Goal: Task Accomplishment & Management: Complete application form

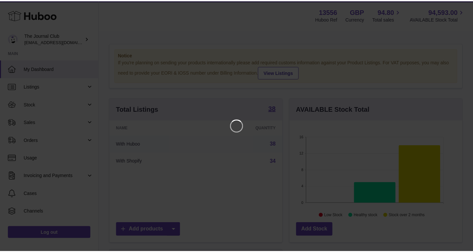
scroll to position [104, 175]
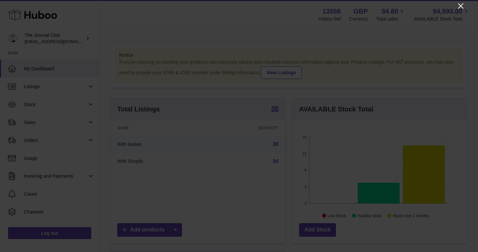
click at [460, 5] on icon "Close" at bounding box center [461, 6] width 8 height 8
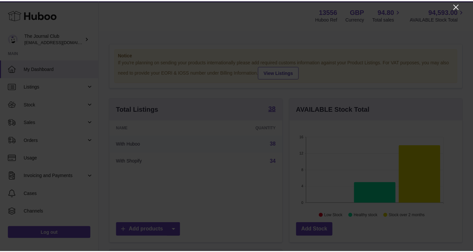
scroll to position [331776, 331708]
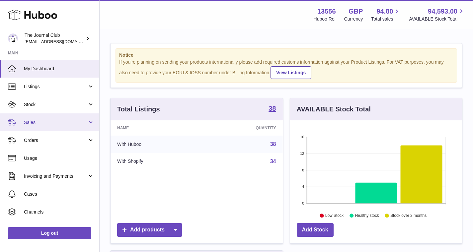
click at [68, 119] on span "Sales" at bounding box center [55, 122] width 63 height 6
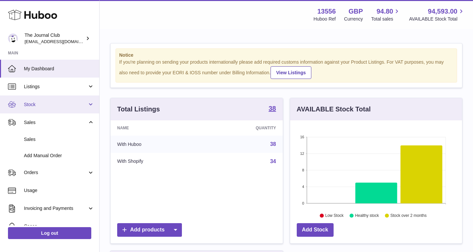
click at [63, 108] on link "Stock" at bounding box center [49, 105] width 99 height 18
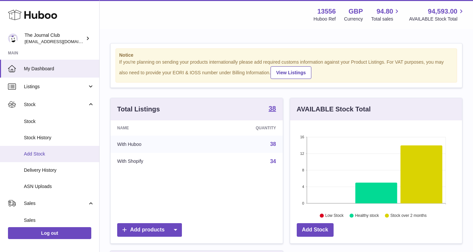
click at [54, 153] on span "Add Stock" at bounding box center [59, 154] width 70 height 6
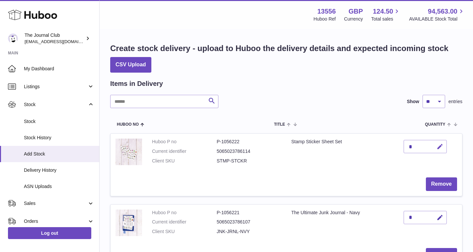
click at [441, 147] on icon "button" at bounding box center [439, 146] width 7 height 7
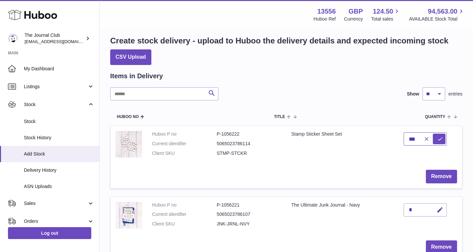
scroll to position [44, 0]
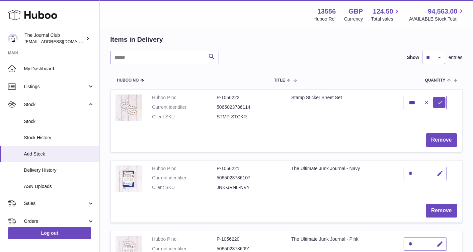
type input "***"
click at [441, 173] on icon "button" at bounding box center [439, 173] width 7 height 7
type input "**"
click at [442, 173] on icon "submit" at bounding box center [440, 174] width 6 height 6
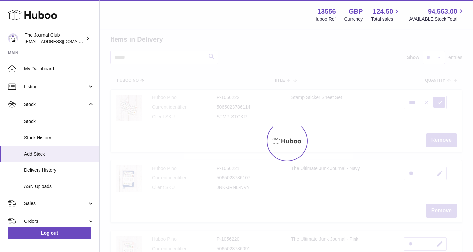
type input "*"
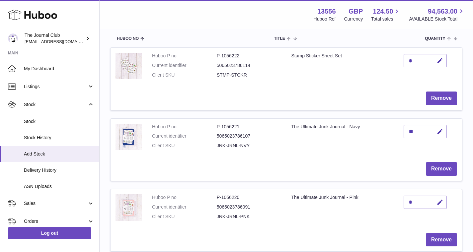
scroll to position [111, 0]
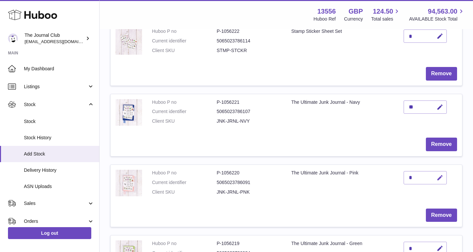
click at [441, 176] on icon "button" at bounding box center [439, 178] width 7 height 7
click at [440, 181] on input "**" at bounding box center [425, 177] width 43 height 13
type input "**"
click at [441, 175] on icon "submit" at bounding box center [440, 178] width 6 height 6
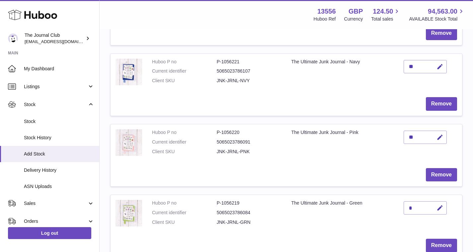
scroll to position [180, 0]
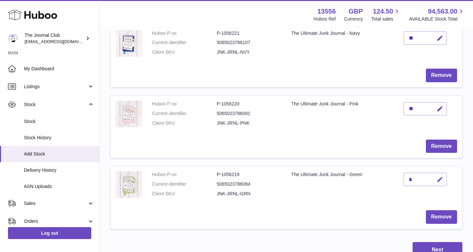
click at [438, 177] on icon "button" at bounding box center [439, 179] width 7 height 7
type input "**"
click at [441, 177] on icon "submit" at bounding box center [440, 180] width 6 height 6
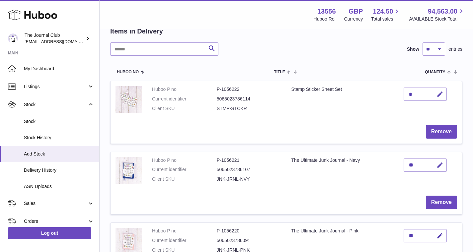
scroll to position [65, 0]
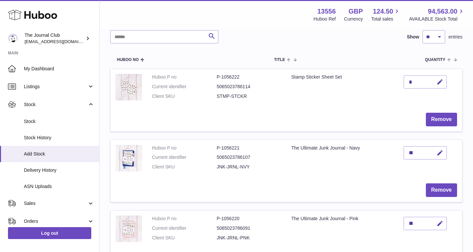
click at [420, 81] on div "*" at bounding box center [425, 81] width 43 height 13
click at [442, 83] on icon "button" at bounding box center [439, 82] width 7 height 7
type input "***"
click at [437, 82] on button "submit" at bounding box center [439, 82] width 13 height 11
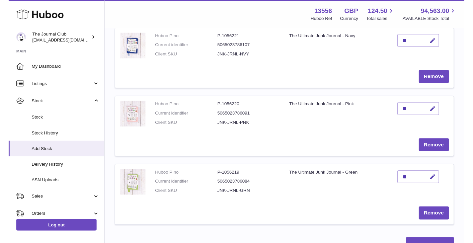
scroll to position [206, 0]
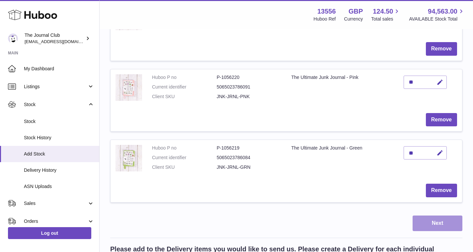
click at [438, 220] on button "Next" at bounding box center [438, 224] width 50 height 16
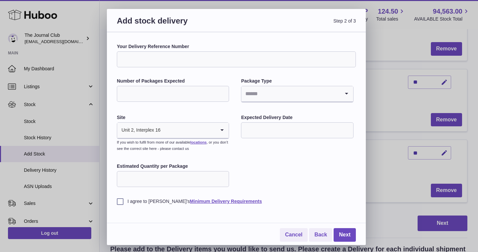
click at [157, 60] on input "Your Delivery Reference Number" at bounding box center [236, 59] width 239 height 16
drag, startPoint x: 148, startPoint y: 62, endPoint x: 225, endPoint y: 64, distance: 77.0
click at [225, 64] on input "Your Delivery Reference Number" at bounding box center [236, 59] width 239 height 16
click at [188, 92] on input "Number of Packages Expected" at bounding box center [173, 94] width 112 height 16
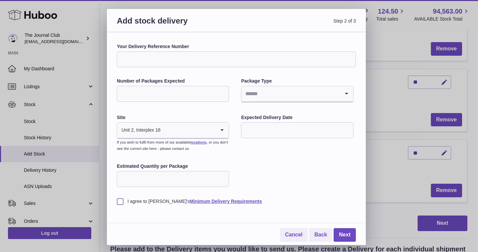
type input "*"
click at [250, 99] on input "Search for option" at bounding box center [290, 93] width 98 height 15
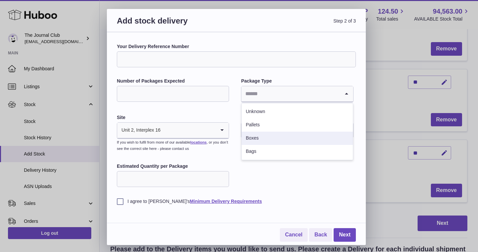
click at [278, 140] on li "Boxes" at bounding box center [297, 138] width 111 height 13
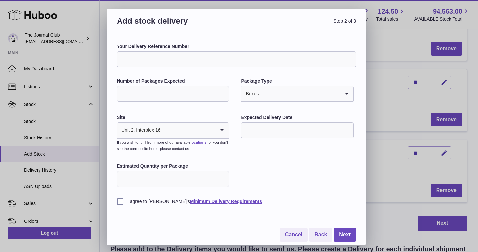
click at [278, 165] on div "Your Delivery Reference Number Number of Packages Expected * Package Type Boxes…" at bounding box center [236, 123] width 239 height 161
click at [213, 131] on input "Search for option" at bounding box center [188, 130] width 55 height 15
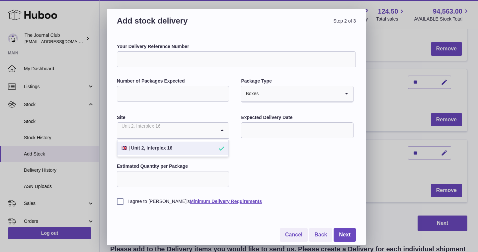
click at [300, 163] on div "Your Delivery Reference Number Number of Packages Expected * Package Type Boxes…" at bounding box center [236, 123] width 239 height 161
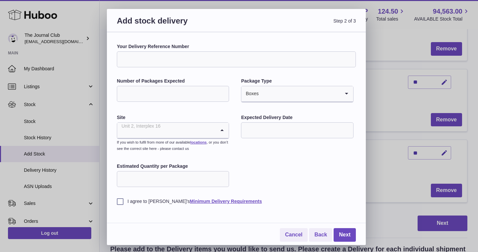
click at [179, 128] on input "Search for option" at bounding box center [166, 130] width 98 height 15
type input "******"
click at [256, 169] on div "Your Delivery Reference Number Number of Packages Expected * Package Type Boxes…" at bounding box center [236, 123] width 239 height 161
click at [207, 131] on input "Search for option" at bounding box center [188, 130] width 55 height 15
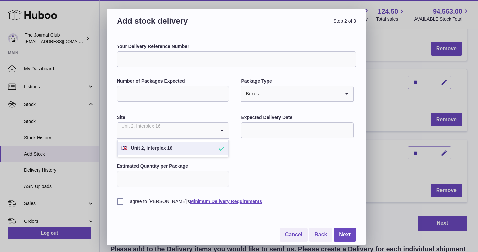
click at [245, 143] on div "Your Delivery Reference Number Number of Packages Expected * Package Type Boxes…" at bounding box center [236, 123] width 239 height 161
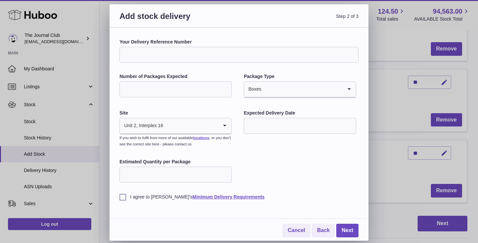
click at [186, 173] on input "Estimated Quantity per Package" at bounding box center [175, 175] width 112 height 16
type input "**"
click at [273, 156] on div "Your Delivery Reference Number Number of Packages Expected * Package Type Boxes…" at bounding box center [238, 119] width 239 height 161
click at [270, 123] on input "text" at bounding box center [300, 126] width 112 height 16
click at [336, 139] on icon "button" at bounding box center [338, 141] width 8 height 8
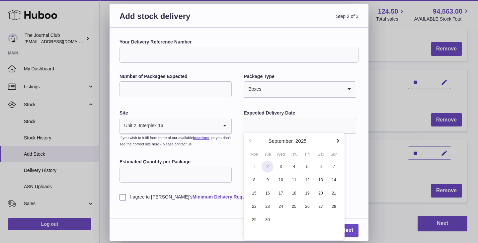
click at [267, 165] on span "2" at bounding box center [268, 167] width 12 height 12
type input "**********"
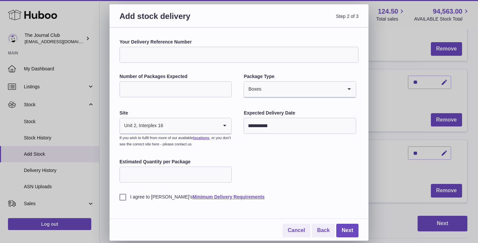
click at [123, 195] on label "I agree to Huboo's Minimum Delivery Requirements" at bounding box center [238, 197] width 239 height 6
click at [349, 228] on link "Next" at bounding box center [347, 231] width 22 height 14
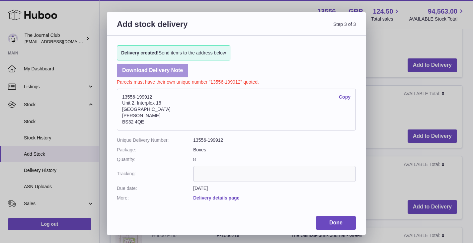
click at [136, 70] on link "Download Delivery Note" at bounding box center [152, 71] width 71 height 14
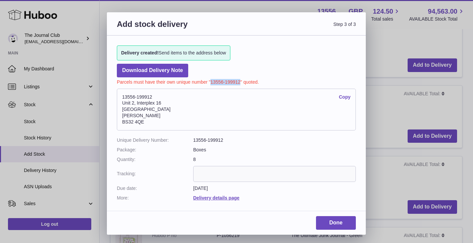
drag, startPoint x: 211, startPoint y: 81, endPoint x: 240, endPoint y: 80, distance: 28.9
click at [240, 80] on p "Parcels must have their own unique number "13556-199912" quoted." at bounding box center [236, 81] width 239 height 8
copy p "13556-199912"
click at [334, 220] on link "Done" at bounding box center [336, 223] width 40 height 14
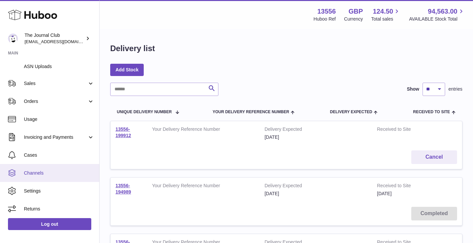
scroll to position [428, 0]
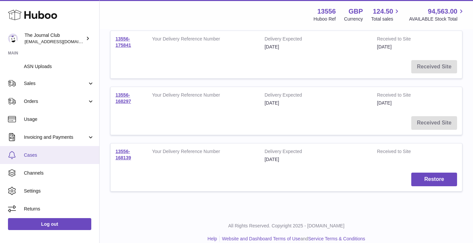
click at [33, 154] on span "Cases" at bounding box center [59, 155] width 70 height 6
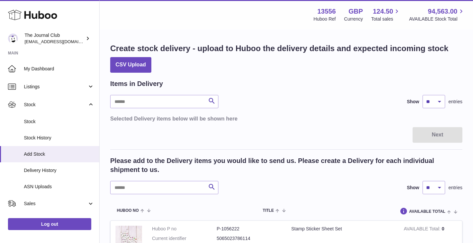
scroll to position [758, 0]
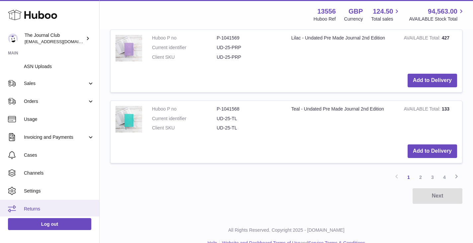
click at [35, 206] on span "Returns" at bounding box center [59, 209] width 70 height 6
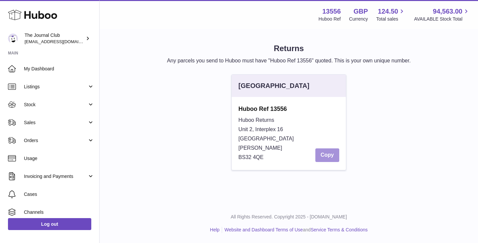
click at [324, 153] on button "Copy" at bounding box center [327, 155] width 24 height 14
drag, startPoint x: 268, startPoint y: 132, endPoint x: 282, endPoint y: 163, distance: 33.9
click at [282, 163] on div "Huboo Ref 13556 Huboo Returns Unit 2, Interplex 16 Ash Ridge Road Bradley Stoke…" at bounding box center [289, 133] width 114 height 73
drag, startPoint x: 255, startPoint y: 148, endPoint x: 244, endPoint y: 138, distance: 15.0
click at [244, 138] on div "Huboo Returns Unit 2, Interplex 16 Ash Ridge Road Bradley Stoke BS32 4QE Copy" at bounding box center [288, 138] width 101 height 46
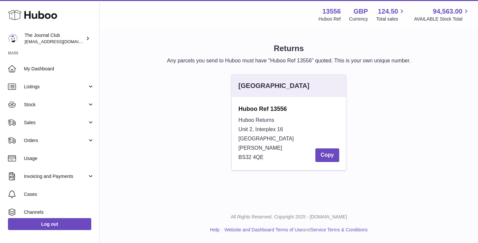
drag, startPoint x: 282, startPoint y: 152, endPoint x: 264, endPoint y: 136, distance: 24.4
click at [269, 139] on div "Huboo Returns Unit 2, Interplex 16 Ash Ridge Road Bradley Stoke BS32 4QE Copy" at bounding box center [288, 138] width 101 height 46
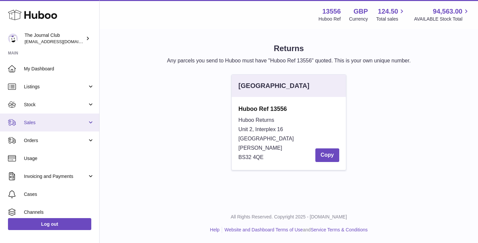
click at [48, 125] on link "Sales" at bounding box center [49, 123] width 99 height 18
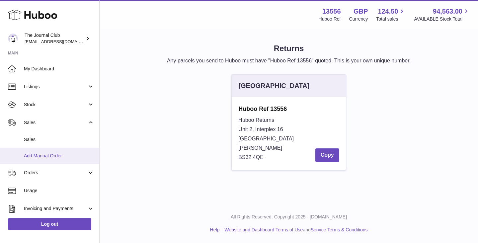
click at [48, 154] on span "Add Manual Order" at bounding box center [59, 156] width 70 height 6
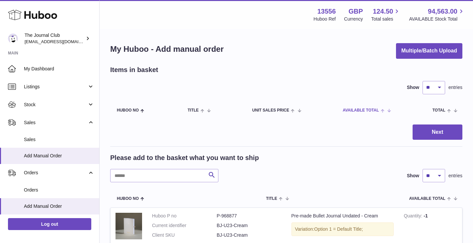
click at [363, 111] on span "AVAILABLE Total" at bounding box center [361, 110] width 36 height 4
click at [367, 110] on span "AVAILABLE Total" at bounding box center [365, 110] width 36 height 4
click at [364, 105] on th "AVAILABLE Total" at bounding box center [368, 110] width 55 height 19
click at [448, 111] on span at bounding box center [450, 110] width 10 height 5
click at [444, 108] on span "Total" at bounding box center [443, 110] width 13 height 4
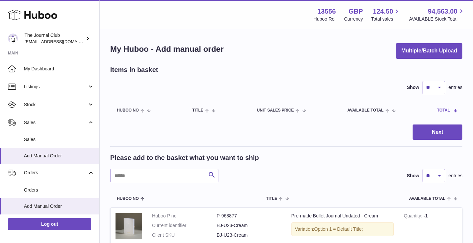
click at [454, 109] on span at bounding box center [453, 110] width 6 height 5
click at [449, 198] on span at bounding box center [450, 197] width 10 height 5
click at [451, 197] on span at bounding box center [453, 197] width 6 height 5
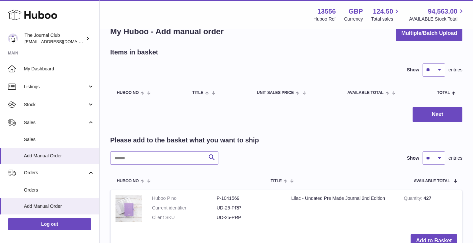
scroll to position [45, 0]
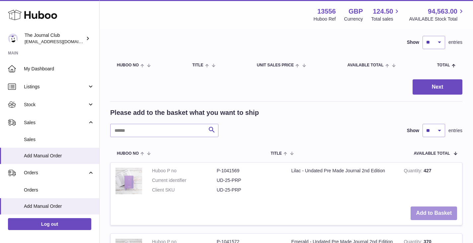
click at [442, 212] on button "Add to Basket" at bounding box center [434, 213] width 46 height 14
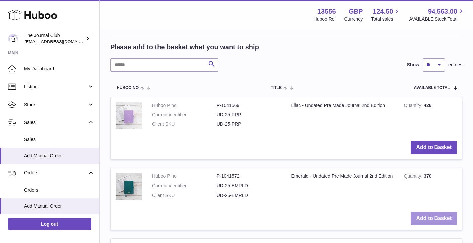
scroll to position [265, 0]
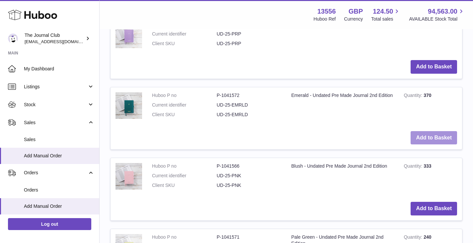
click at [437, 136] on button "Add to Basket" at bounding box center [434, 138] width 46 height 14
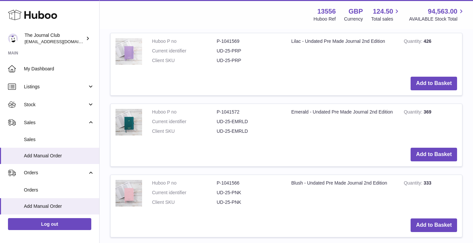
scroll to position [373, 0]
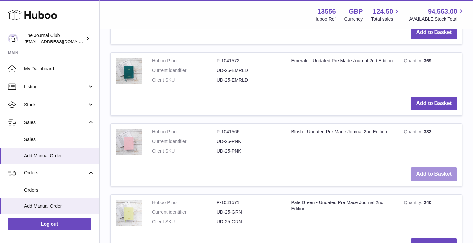
click at [440, 167] on button "Add to Basket" at bounding box center [434, 174] width 46 height 14
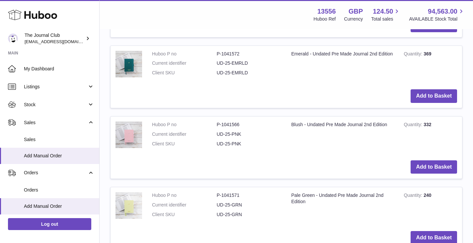
scroll to position [478, 0]
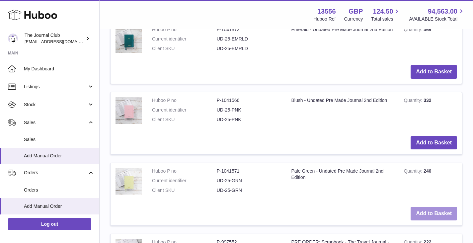
click at [438, 207] on button "Add to Basket" at bounding box center [434, 214] width 46 height 14
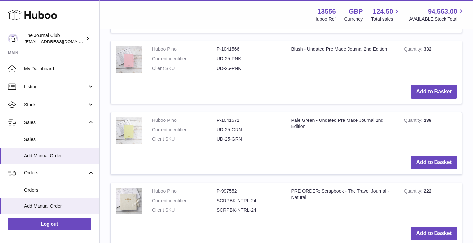
scroll to position [728, 0]
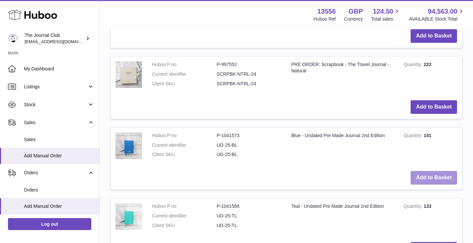
click at [441, 171] on button "Add to Basket" at bounding box center [434, 178] width 46 height 14
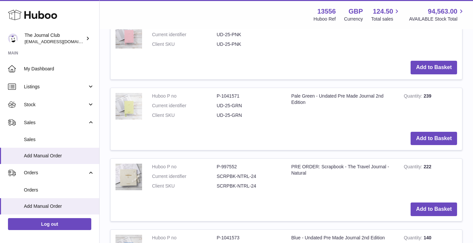
scroll to position [728, 0]
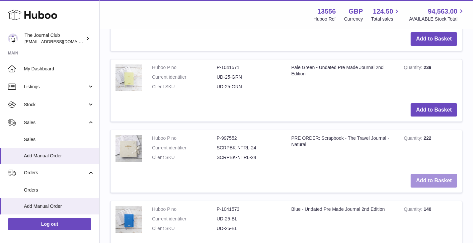
click at [425, 174] on button "Add to Basket" at bounding box center [434, 181] width 46 height 14
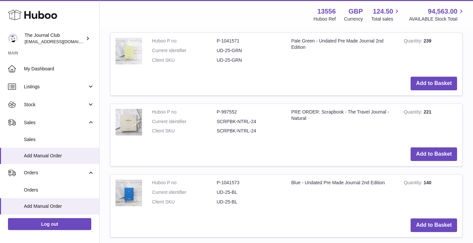
scroll to position [919, 0]
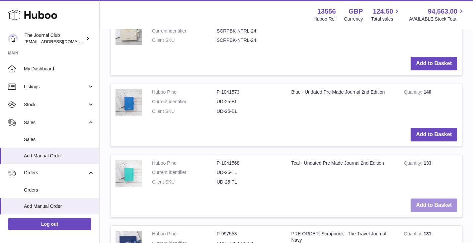
click at [430, 198] on button "Add to Basket" at bounding box center [434, 205] width 46 height 14
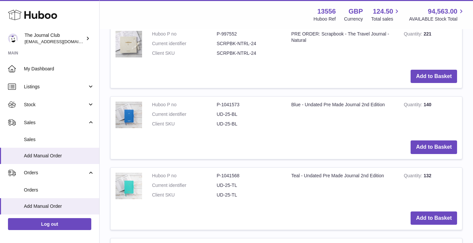
scroll to position [1065, 0]
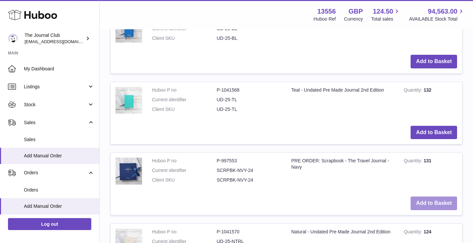
click at [422, 196] on button "Add to Basket" at bounding box center [434, 203] width 46 height 14
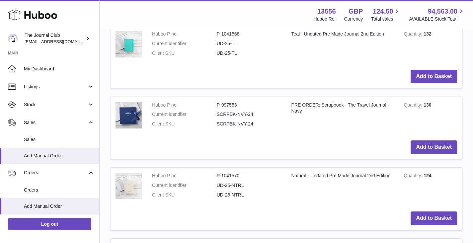
scroll to position [1232, 0]
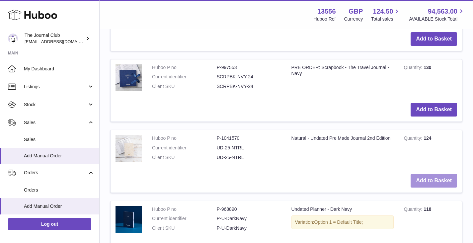
click at [422, 174] on button "Add to Basket" at bounding box center [434, 181] width 46 height 14
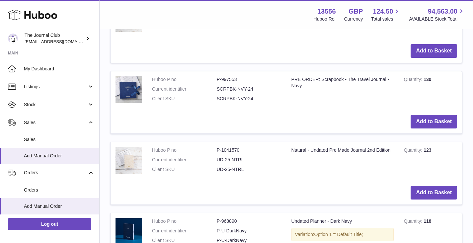
scroll to position [1332, 0]
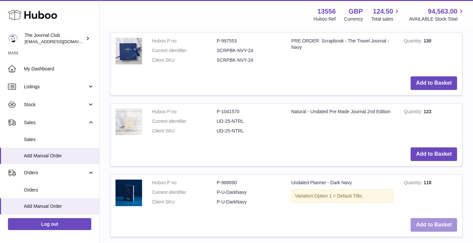
click at [426, 218] on button "Add to Basket" at bounding box center [434, 225] width 46 height 14
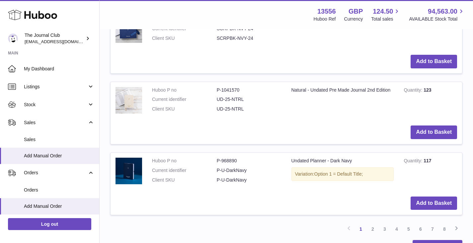
scroll to position [1462, 0]
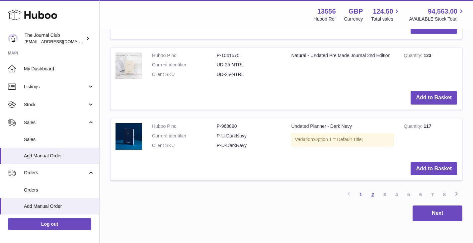
click at [372, 189] on link "2" at bounding box center [373, 195] width 12 height 12
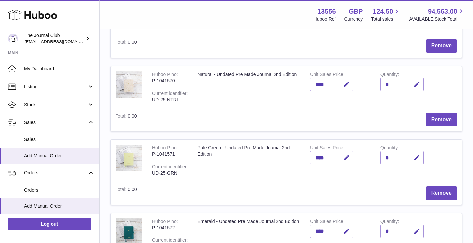
scroll to position [688, 0]
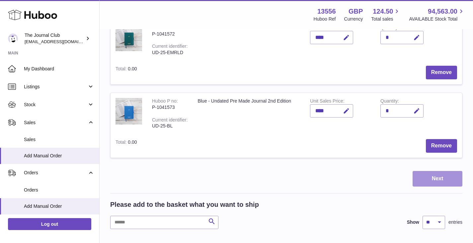
click at [432, 171] on button "Next" at bounding box center [438, 179] width 50 height 16
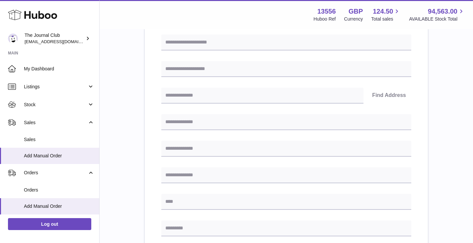
scroll to position [335, 0]
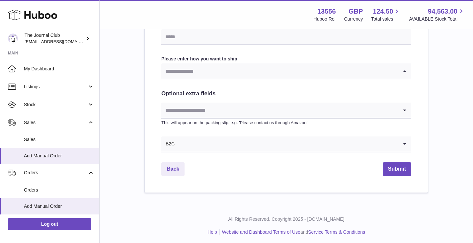
click at [246, 66] on input "Search for option" at bounding box center [279, 70] width 237 height 15
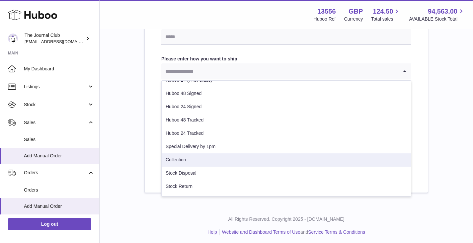
scroll to position [34, 0]
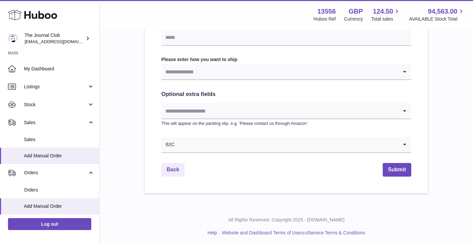
scroll to position [335, 0]
click at [168, 171] on link "Back" at bounding box center [172, 169] width 23 height 14
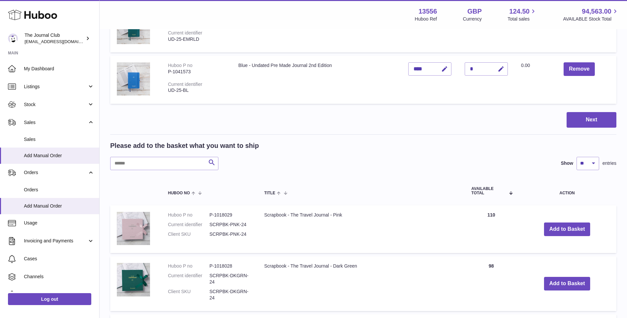
scroll to position [635, 0]
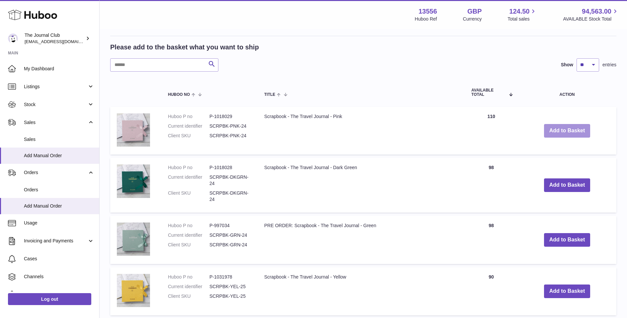
click at [478, 127] on button "Add to Basket" at bounding box center [567, 131] width 46 height 14
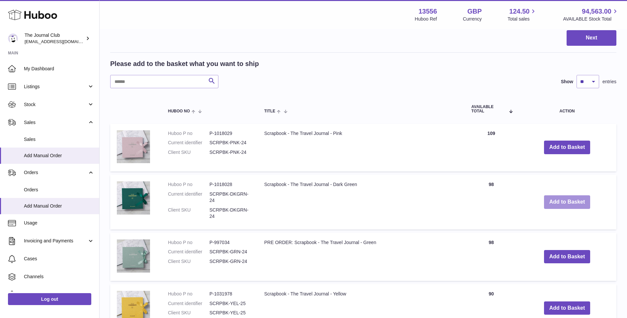
click at [478, 196] on button "Add to Basket" at bounding box center [567, 202] width 46 height 14
click at [478, 243] on button "Add to Basket" at bounding box center [567, 257] width 46 height 14
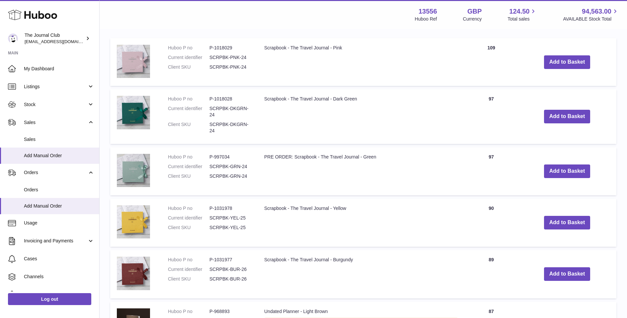
scroll to position [722, 0]
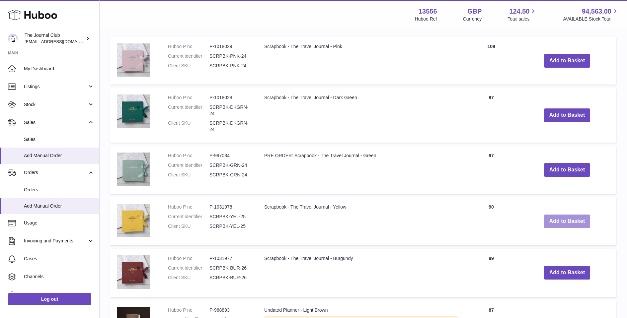
click at [478, 218] on button "Add to Basket" at bounding box center [567, 222] width 46 height 14
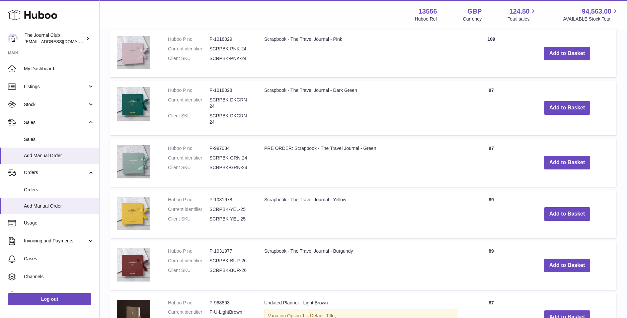
scroll to position [771, 0]
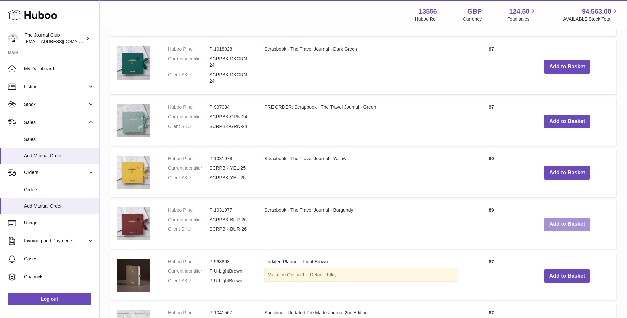
click at [478, 219] on button "Add to Basket" at bounding box center [567, 225] width 46 height 14
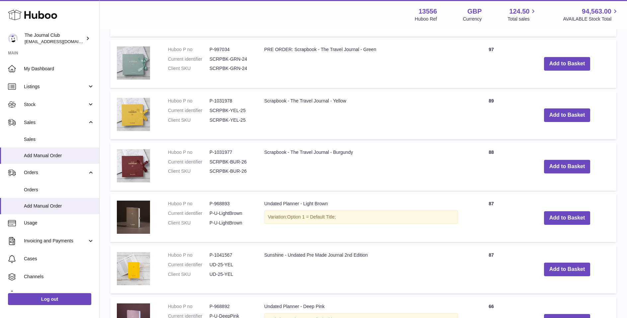
scroll to position [835, 0]
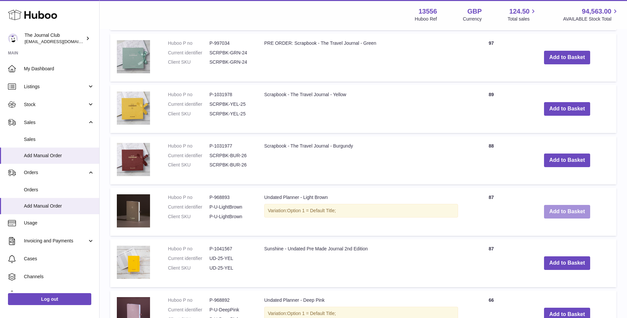
click at [478, 209] on button "Add to Basket" at bounding box center [567, 212] width 46 height 14
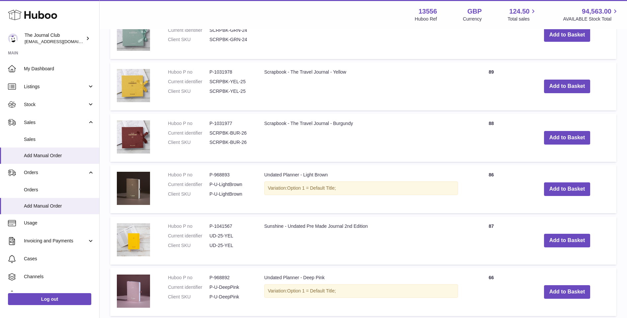
scroll to position [871, 0]
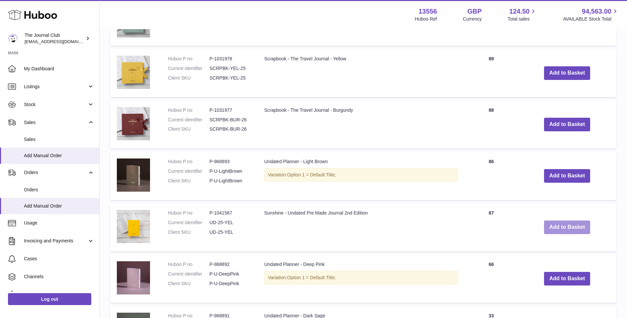
click at [478, 221] on button "Add to Basket" at bounding box center [567, 228] width 46 height 14
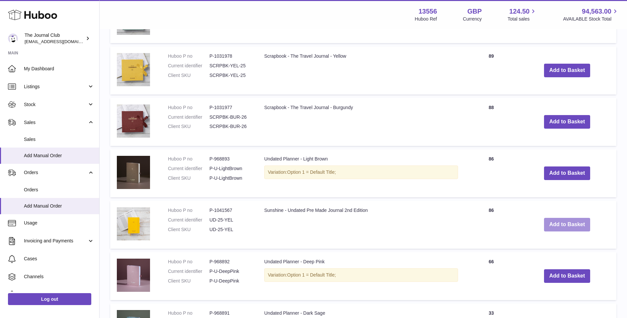
scroll to position [900, 0]
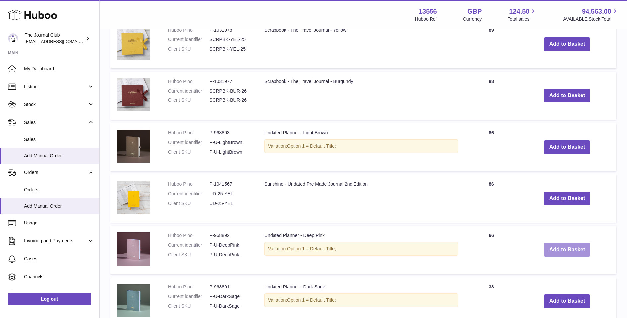
click at [478, 243] on button "Add to Basket" at bounding box center [567, 250] width 46 height 14
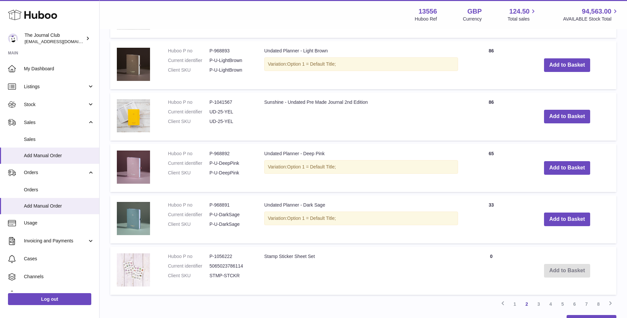
scroll to position [983, 0]
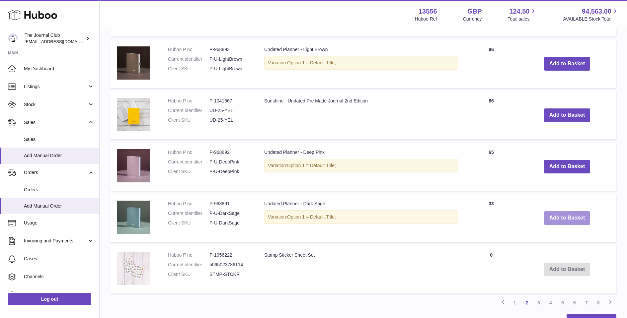
click at [478, 214] on button "Add to Basket" at bounding box center [567, 218] width 46 height 14
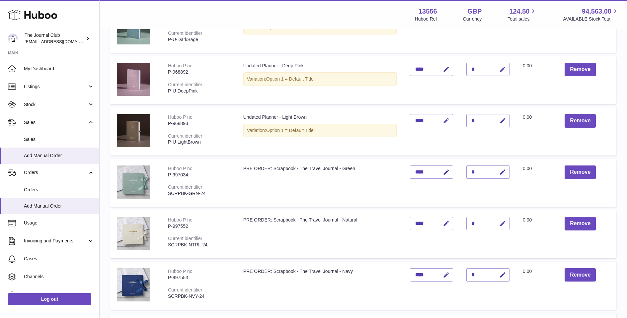
scroll to position [0, 0]
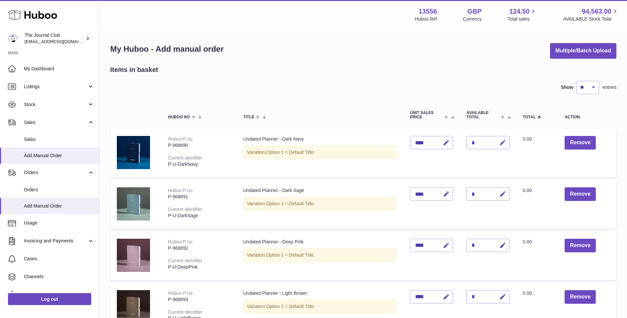
click at [478, 142] on icon "button" at bounding box center [502, 142] width 7 height 7
type input "*"
click at [478, 195] on icon "button" at bounding box center [502, 194] width 7 height 7
type input "*"
click at [478, 243] on icon "button" at bounding box center [502, 245] width 7 height 7
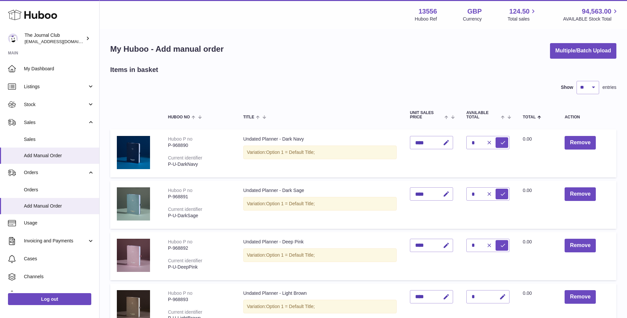
click at [478, 236] on td "Total 0.00" at bounding box center [537, 256] width 42 height 48
click at [478, 142] on icon "submit" at bounding box center [503, 143] width 6 height 6
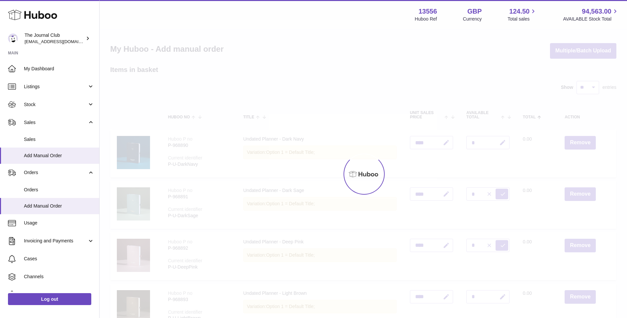
type input "*"
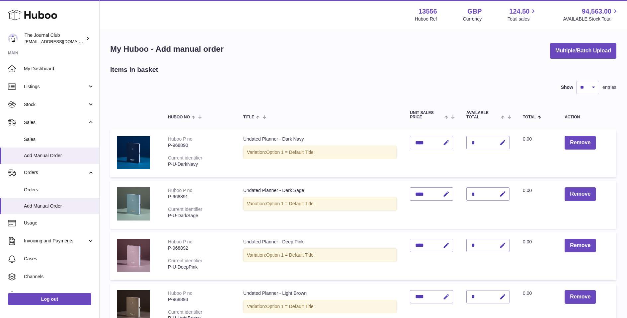
click at [478, 190] on div "*" at bounding box center [487, 194] width 43 height 13
click at [478, 194] on icon "button" at bounding box center [502, 194] width 7 height 7
type input "*"
click at [478, 195] on icon "submit" at bounding box center [503, 194] width 6 height 6
click at [478, 243] on icon "button" at bounding box center [502, 245] width 7 height 7
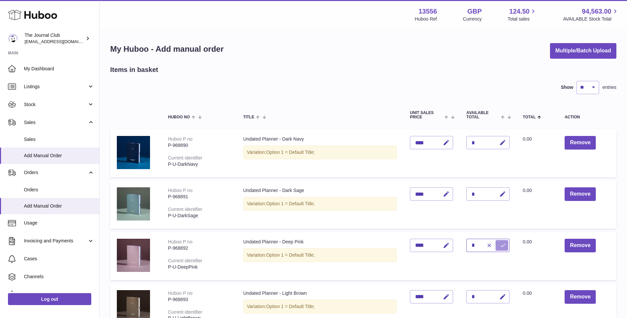
type input "*"
click at [478, 243] on icon "submit" at bounding box center [503, 246] width 6 height 6
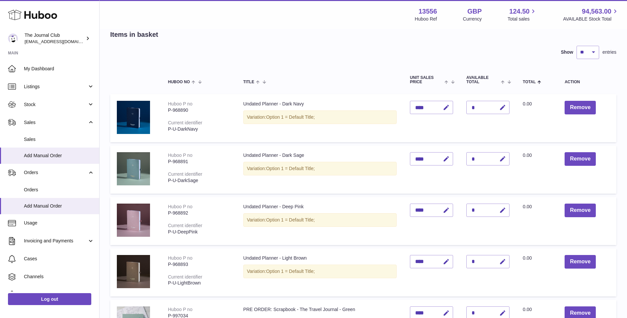
scroll to position [61, 0]
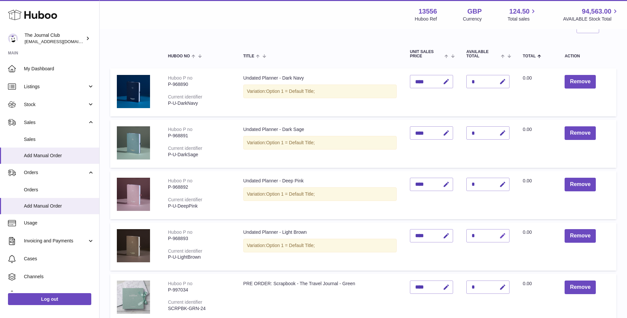
click at [478, 234] on icon "button" at bounding box center [502, 236] width 7 height 7
type input "*"
click at [478, 234] on icon "submit" at bounding box center [503, 236] width 6 height 6
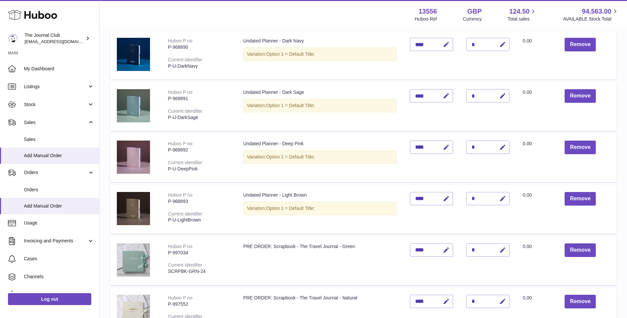
scroll to position [126, 0]
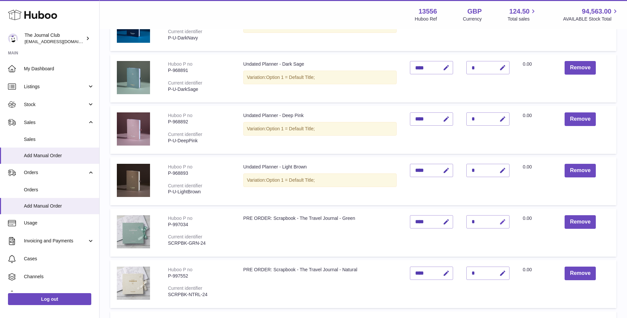
click at [478, 220] on button "button" at bounding box center [502, 222] width 16 height 14
type input "*"
click at [478, 223] on button "submit" at bounding box center [501, 222] width 13 height 11
click at [478, 243] on icon "button" at bounding box center [502, 273] width 7 height 7
type input "*"
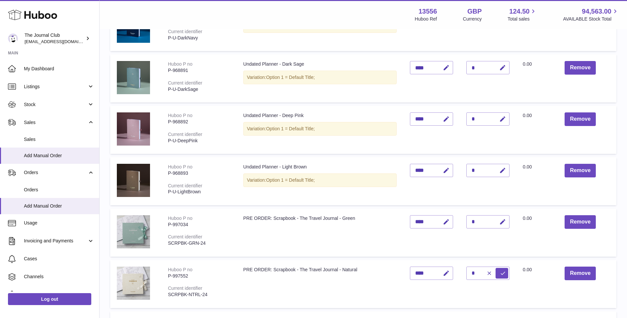
click at [478, 243] on td "Quantity *" at bounding box center [488, 284] width 56 height 48
click at [478, 243] on button "submit" at bounding box center [501, 273] width 13 height 11
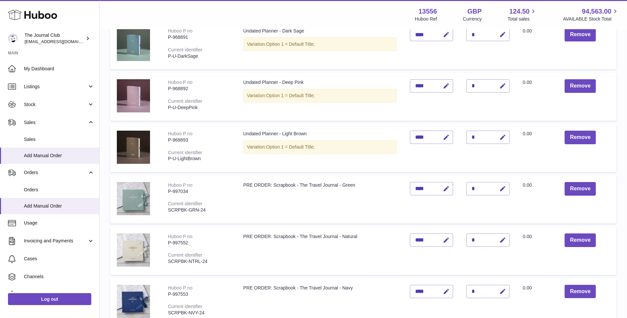
scroll to position [180, 0]
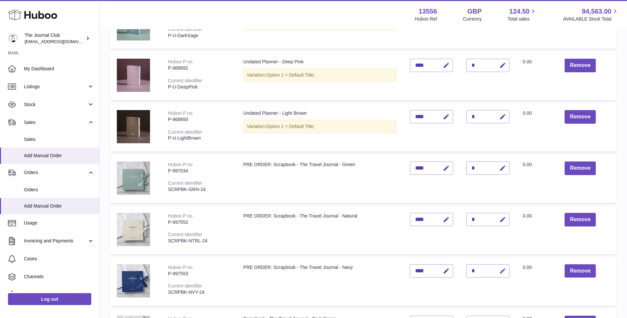
click at [478, 243] on icon "button" at bounding box center [502, 271] width 7 height 7
type input "*"
click at [478, 243] on icon "submit" at bounding box center [503, 271] width 6 height 6
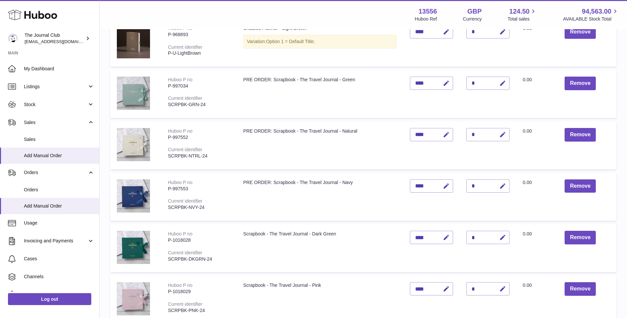
scroll to position [302, 0]
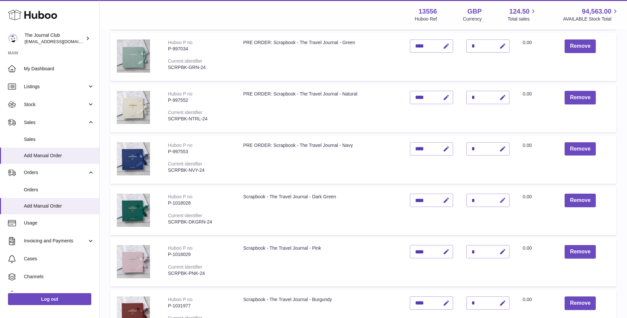
click at [478, 200] on icon "button" at bounding box center [502, 200] width 7 height 7
type input "*"
click at [478, 198] on icon "submit" at bounding box center [503, 200] width 6 height 6
click at [478, 243] on icon "button" at bounding box center [502, 252] width 7 height 7
type input "*"
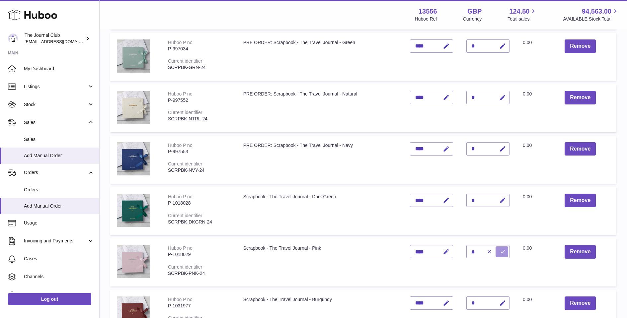
click at [478, 243] on button "submit" at bounding box center [501, 252] width 13 height 11
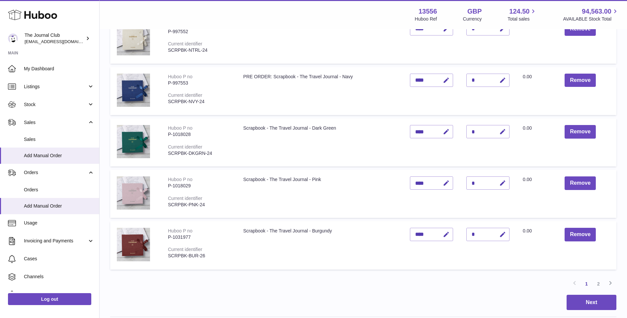
scroll to position [403, 0]
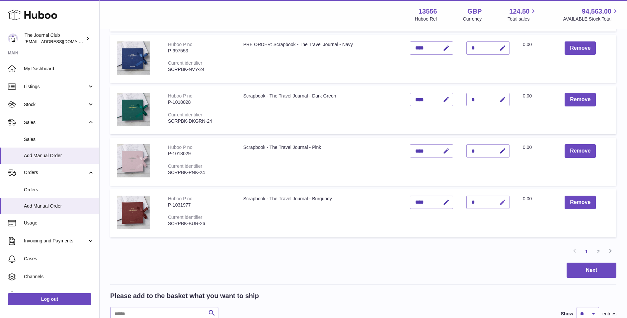
click at [478, 199] on icon "button" at bounding box center [502, 202] width 7 height 7
type input "*"
click at [478, 199] on icon "submit" at bounding box center [503, 202] width 6 height 6
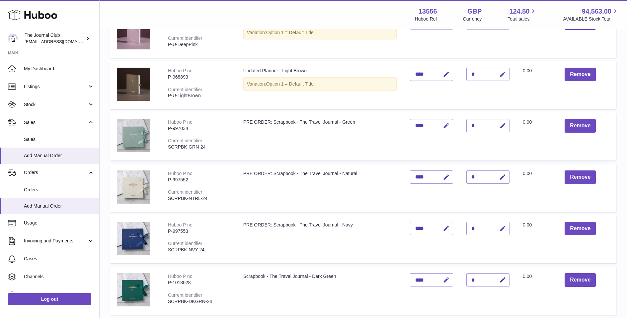
scroll to position [229, 0]
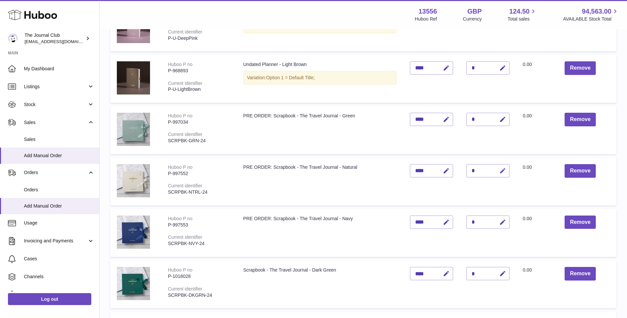
click at [478, 170] on icon "button" at bounding box center [502, 171] width 7 height 7
type input "*"
click at [478, 172] on button "submit" at bounding box center [501, 171] width 13 height 11
click at [478, 119] on icon "button" at bounding box center [502, 119] width 7 height 7
type input "*"
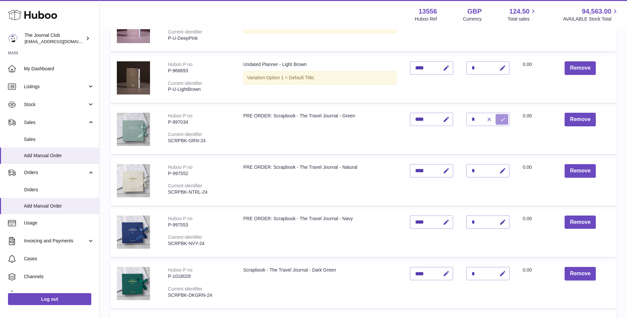
click at [478, 118] on icon "submit" at bounding box center [503, 119] width 6 height 6
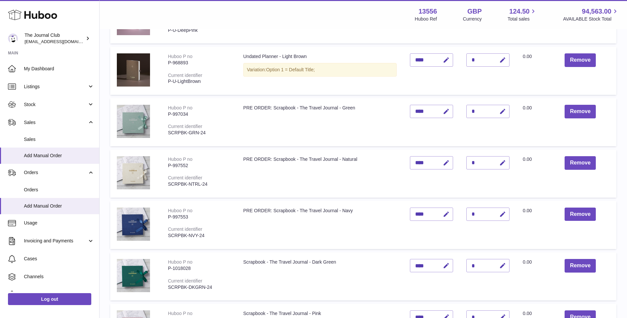
scroll to position [248, 0]
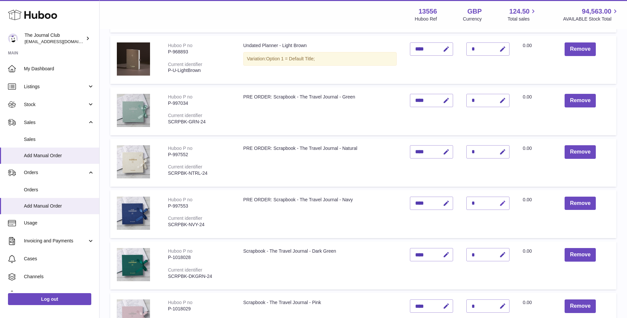
click at [478, 201] on icon "button" at bounding box center [502, 203] width 7 height 7
type input "*"
click at [478, 204] on button "submit" at bounding box center [501, 203] width 13 height 11
click at [478, 152] on icon "button" at bounding box center [502, 152] width 7 height 7
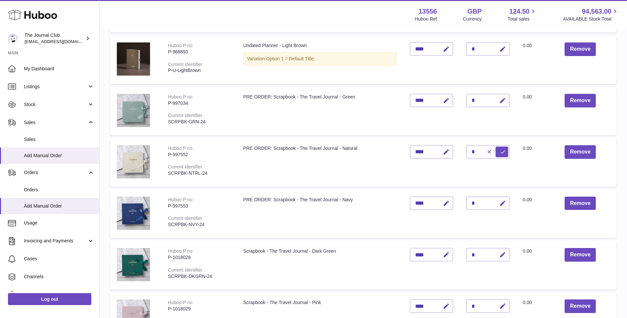
click at [478, 149] on icon "submit" at bounding box center [503, 152] width 6 height 6
click at [478, 100] on icon "button" at bounding box center [502, 100] width 7 height 7
type input "*"
click at [478, 95] on button "submit" at bounding box center [501, 100] width 13 height 11
click at [478, 243] on icon "button" at bounding box center [502, 255] width 7 height 7
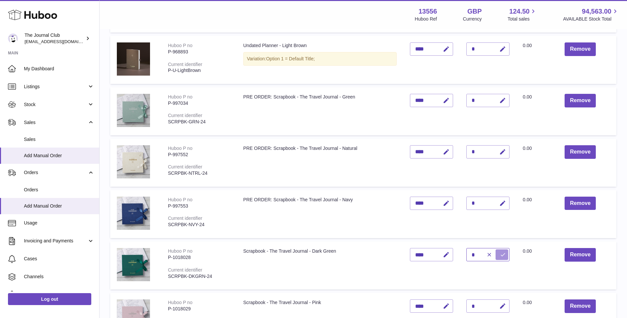
type input "*"
click at [478, 243] on icon "submit" at bounding box center [503, 255] width 6 height 6
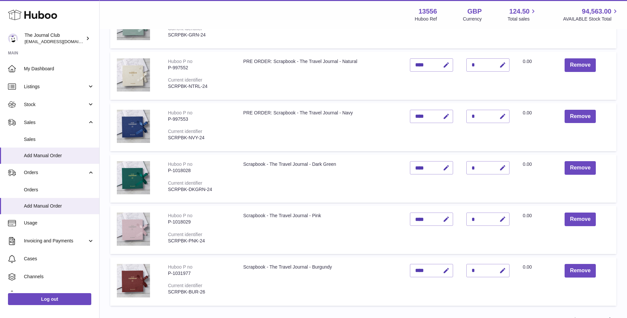
scroll to position [390, 0]
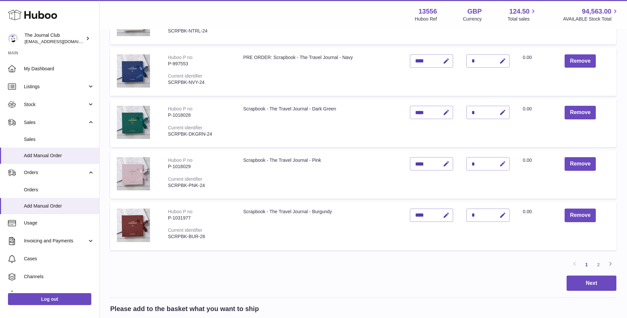
click at [478, 161] on icon "button" at bounding box center [502, 164] width 7 height 7
type input "*"
click at [478, 162] on button "submit" at bounding box center [501, 164] width 13 height 11
click at [478, 243] on button "Next" at bounding box center [592, 284] width 50 height 16
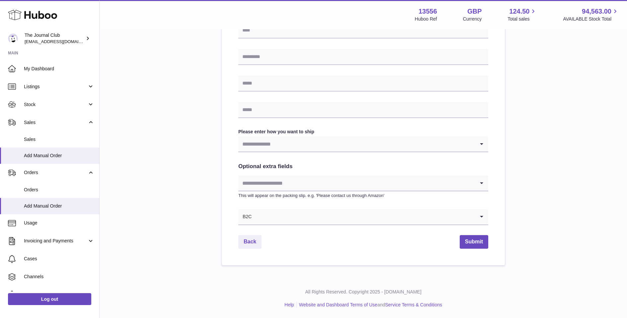
scroll to position [260, 0]
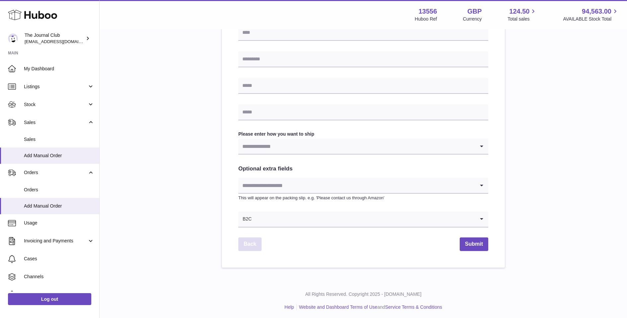
click at [254, 243] on link "Back" at bounding box center [249, 245] width 23 height 14
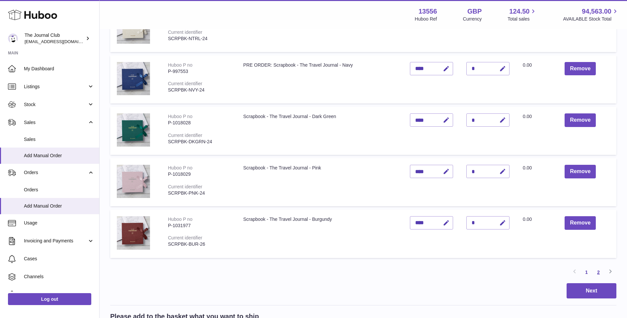
click at [478, 243] on link "2" at bounding box center [598, 272] width 12 height 12
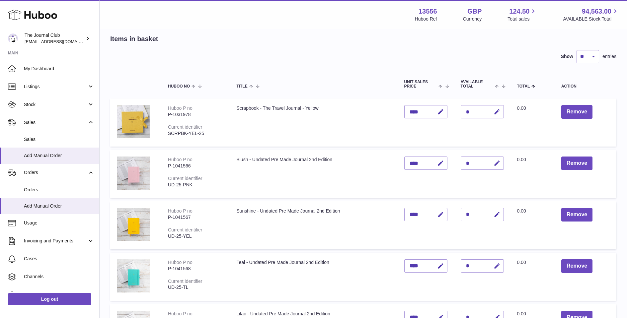
scroll to position [30, 0]
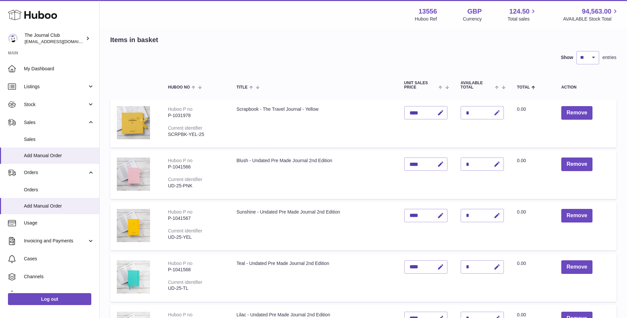
click at [478, 112] on icon "button" at bounding box center [497, 113] width 7 height 7
type input "*"
click at [478, 114] on icon "submit" at bounding box center [497, 113] width 6 height 6
click at [478, 164] on icon "button" at bounding box center [497, 164] width 7 height 7
type input "*"
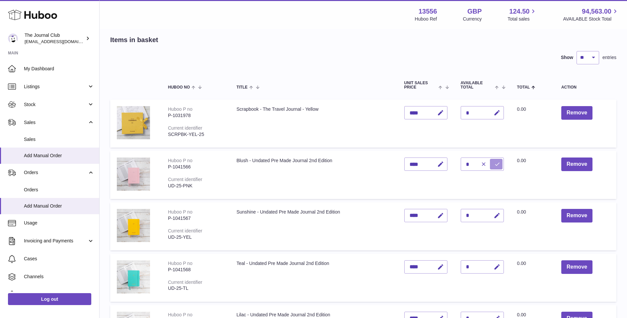
click at [478, 167] on button "submit" at bounding box center [496, 164] width 13 height 11
click at [478, 213] on icon "button" at bounding box center [497, 215] width 7 height 7
type input "*"
click at [478, 216] on icon "submit" at bounding box center [497, 216] width 6 height 6
click at [478, 243] on icon "button" at bounding box center [497, 267] width 7 height 7
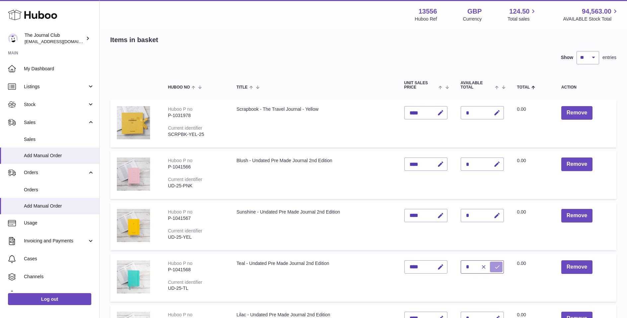
type input "*"
click at [478, 243] on button "submit" at bounding box center [496, 267] width 13 height 11
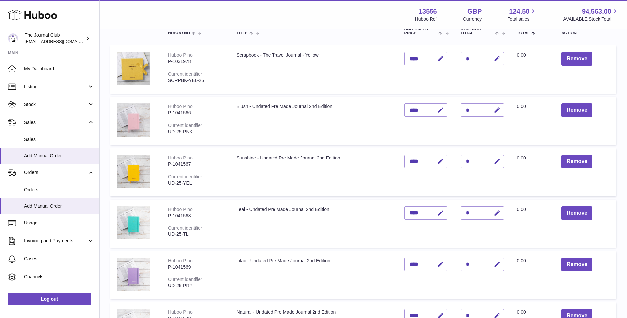
scroll to position [94, 0]
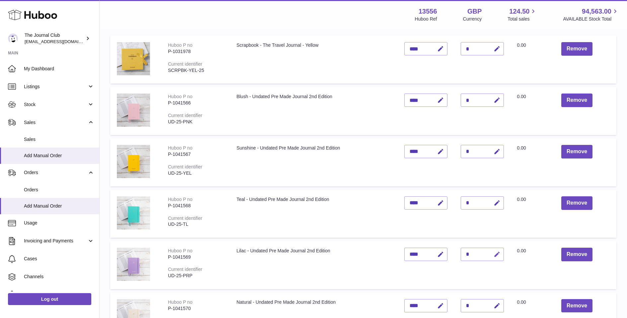
click at [478, 243] on icon "button" at bounding box center [497, 254] width 7 height 7
type input "*"
click at [478, 243] on icon "submit" at bounding box center [497, 255] width 6 height 6
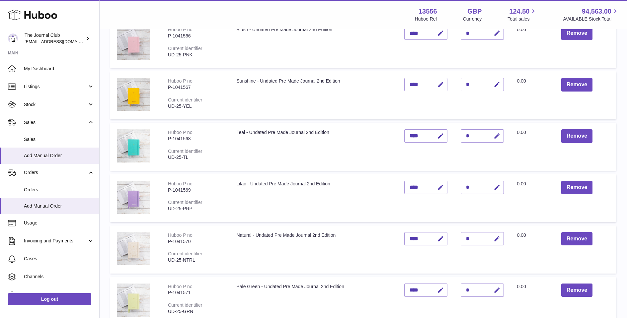
scroll to position [218, 0]
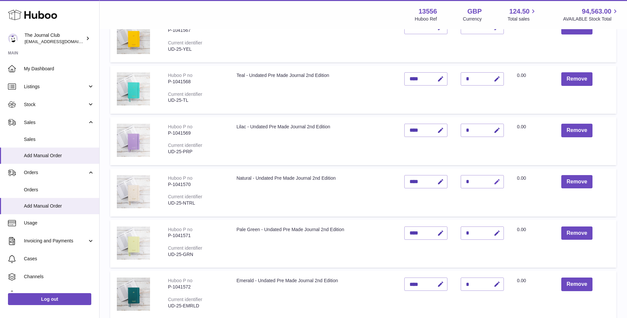
click at [478, 181] on icon "button" at bounding box center [497, 182] width 7 height 7
type input "*"
click at [478, 179] on icon "submit" at bounding box center [497, 182] width 6 height 6
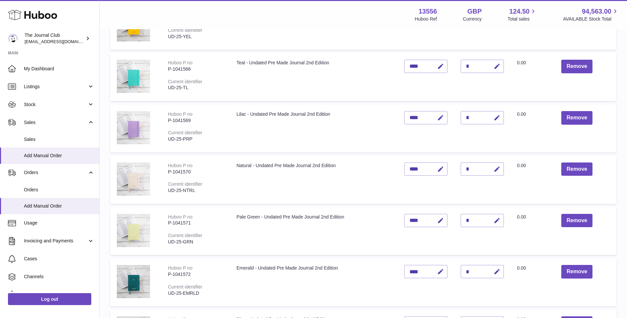
scroll to position [250, 0]
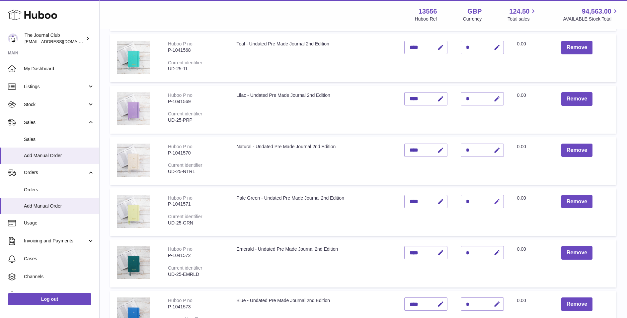
click at [478, 199] on button "button" at bounding box center [496, 202] width 16 height 14
type input "*"
click at [478, 200] on icon "submit" at bounding box center [497, 202] width 6 height 6
click at [478, 243] on icon "button" at bounding box center [497, 253] width 7 height 7
type input "*"
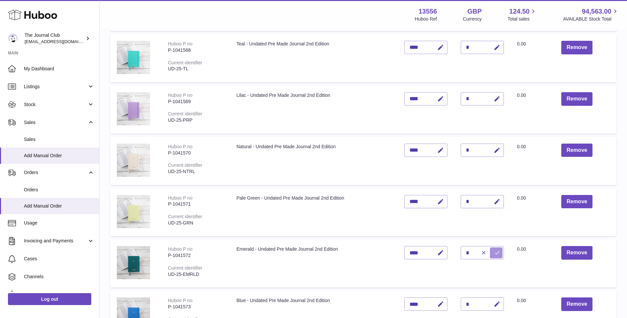
click at [478, 243] on icon "submit" at bounding box center [497, 253] width 6 height 6
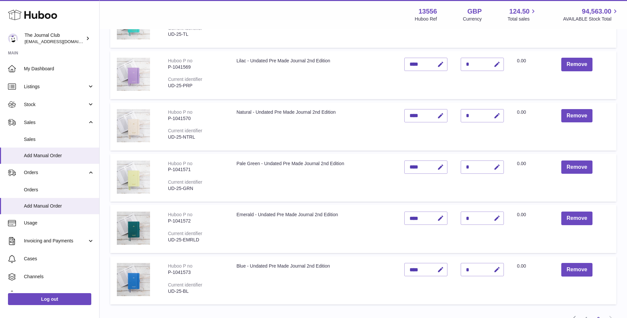
scroll to position [321, 0]
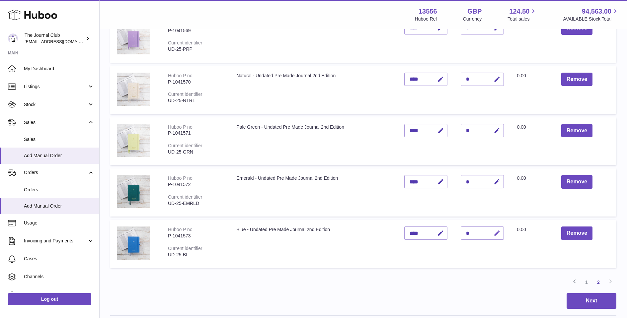
click at [478, 232] on icon "button" at bounding box center [497, 233] width 7 height 7
type input "*"
click at [478, 230] on icon "submit" at bounding box center [497, 233] width 6 height 6
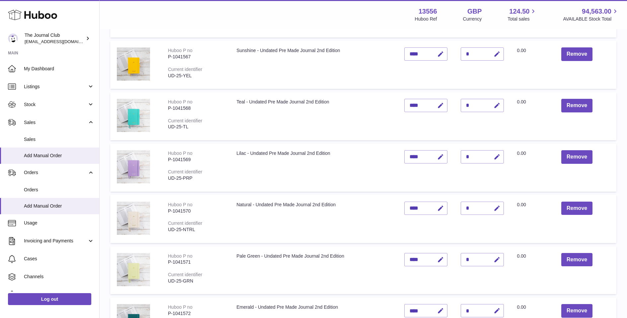
scroll to position [322, 0]
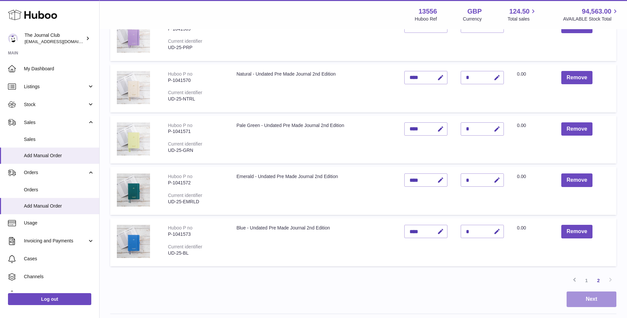
click at [478, 243] on button "Next" at bounding box center [592, 300] width 50 height 16
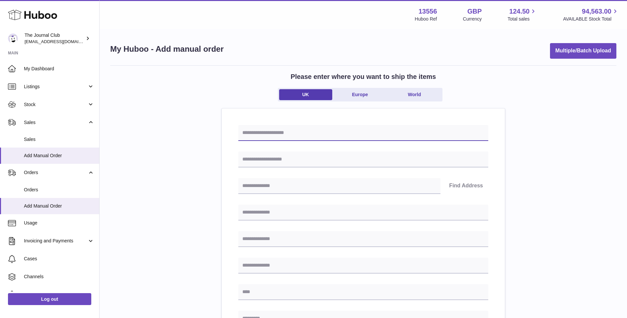
click at [282, 135] on input "text" at bounding box center [363, 133] width 250 height 16
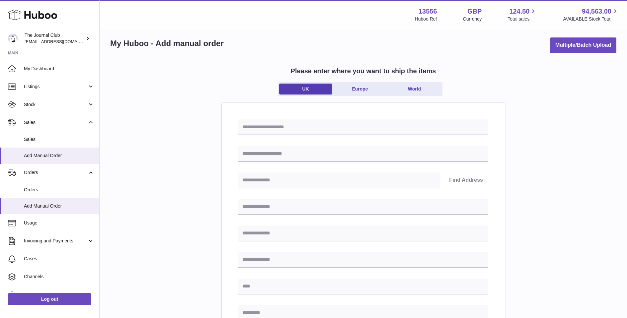
scroll to position [80, 0]
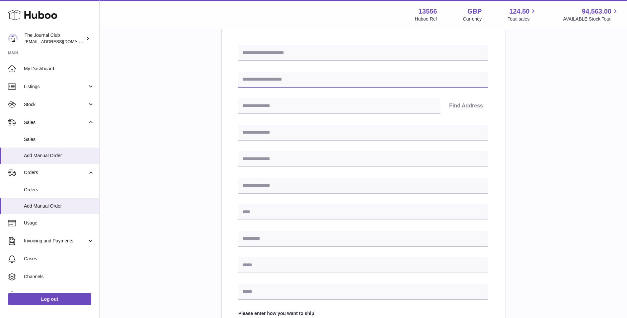
click at [292, 77] on input "text" at bounding box center [363, 80] width 250 height 16
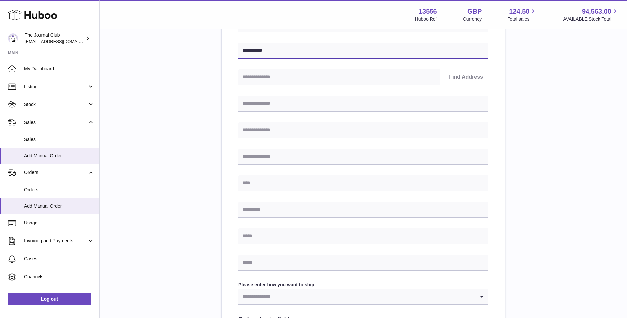
scroll to position [158, 0]
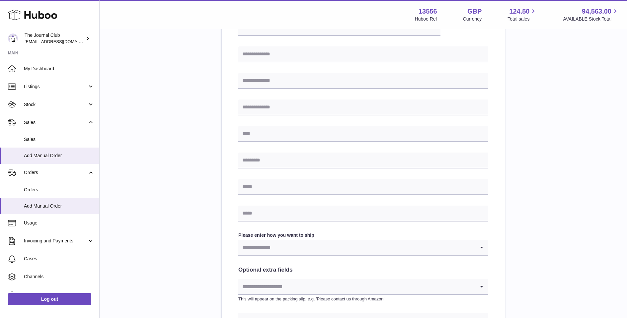
type input "**********"
click at [261, 214] on input "text" at bounding box center [363, 214] width 250 height 16
type input "**********"
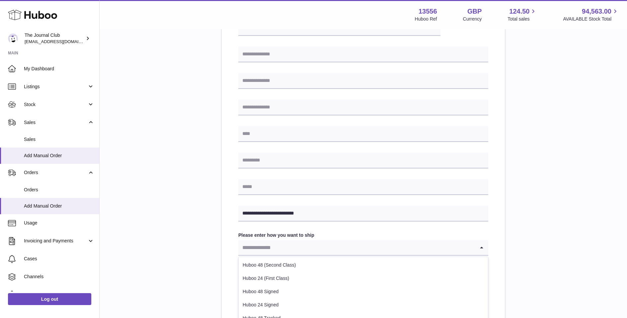
click at [288, 243] on input "Search for option" at bounding box center [356, 247] width 237 height 15
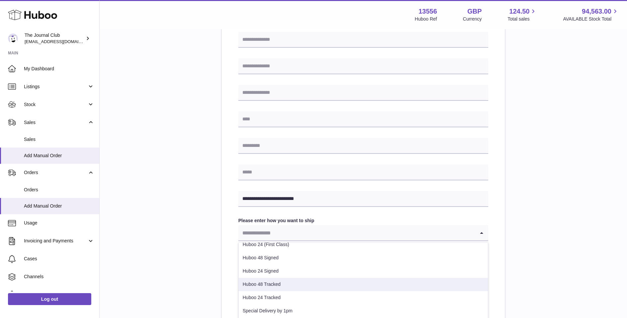
scroll to position [260, 0]
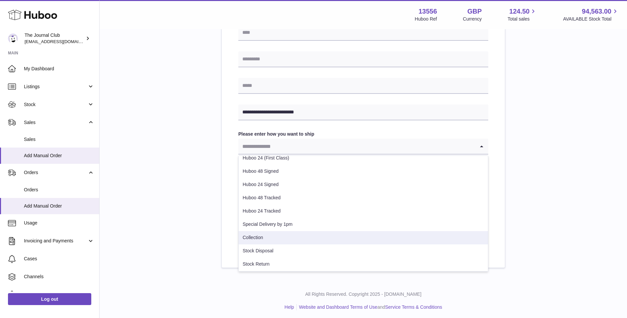
click at [260, 238] on li "Collection" at bounding box center [363, 237] width 249 height 13
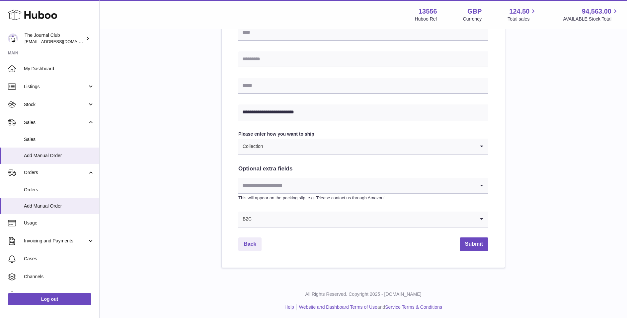
click at [359, 191] on input "Search for option" at bounding box center [356, 185] width 237 height 15
click at [198, 243] on div "**********" at bounding box center [363, 37] width 506 height 462
click at [302, 219] on input "Search for option" at bounding box center [356, 219] width 237 height 15
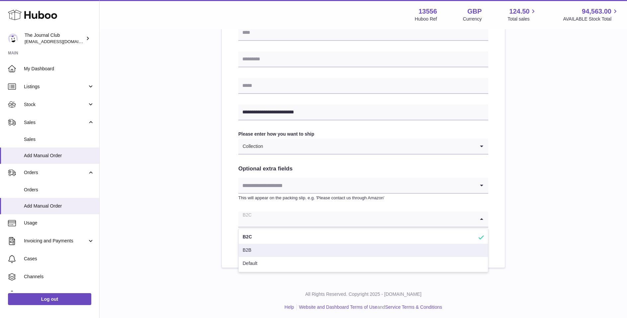
click at [252, 243] on li "B2B" at bounding box center [363, 250] width 249 height 13
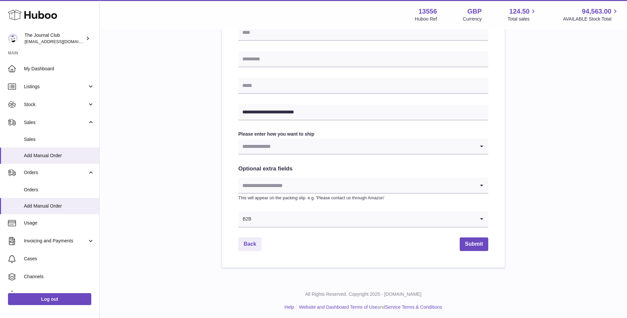
click at [303, 146] on input "Search for option" at bounding box center [356, 146] width 237 height 15
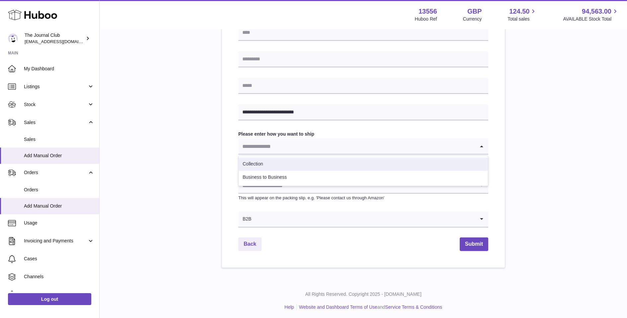
click at [254, 164] on li "Collection" at bounding box center [363, 164] width 249 height 13
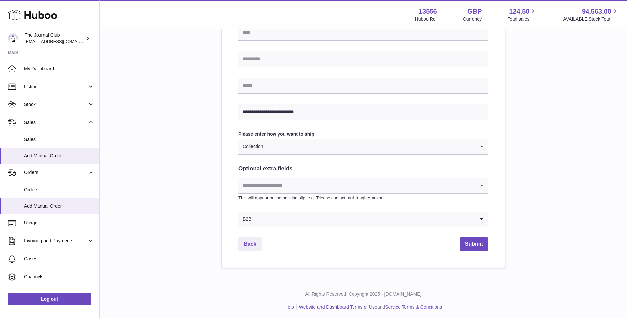
click at [478, 148] on div "**********" at bounding box center [363, 37] width 506 height 462
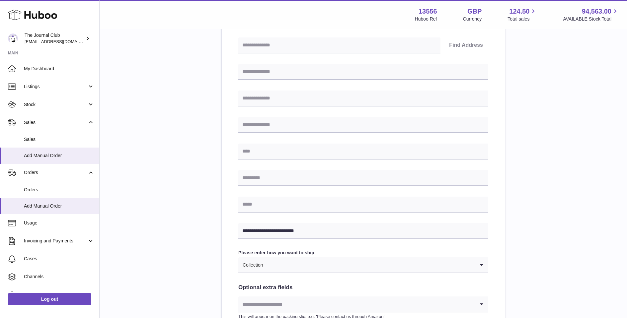
scroll to position [139, 0]
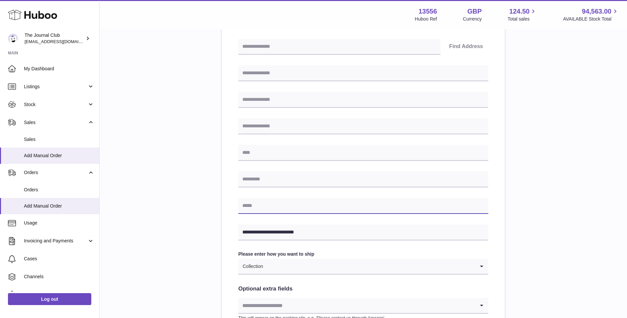
click at [311, 210] on input "text" at bounding box center [363, 206] width 250 height 16
paste input "**********"
type input "**********"
click at [478, 201] on div "**********" at bounding box center [363, 178] width 283 height 419
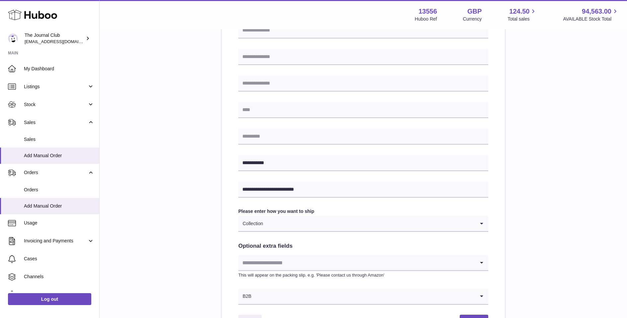
scroll to position [232, 0]
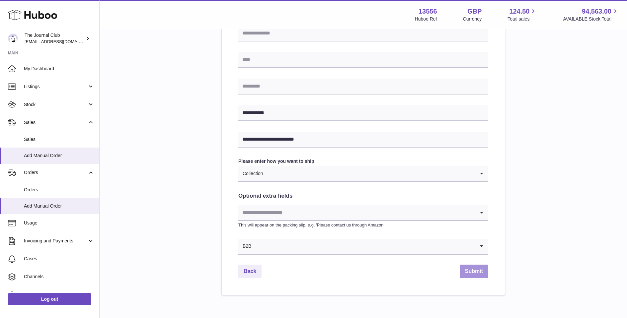
click at [478, 243] on button "Submit" at bounding box center [474, 272] width 29 height 14
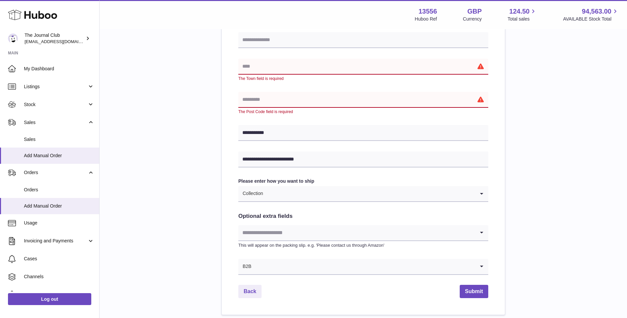
scroll to position [97, 0]
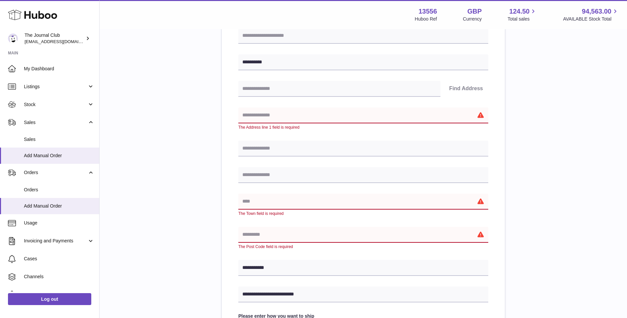
click at [300, 114] on input "text" at bounding box center [363, 116] width 250 height 16
click at [287, 90] on input "text" at bounding box center [339, 89] width 202 height 16
type input "*******"
click at [464, 88] on button "Find Address" at bounding box center [466, 89] width 44 height 16
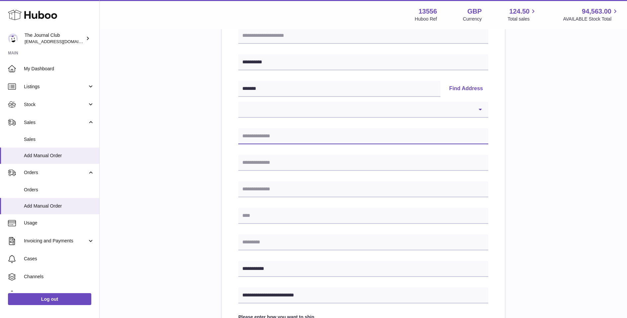
click at [278, 136] on input "text" at bounding box center [363, 136] width 250 height 16
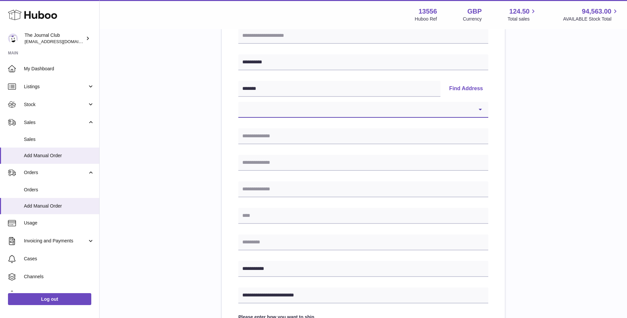
select select "*"
type input "**********"
type input "*******"
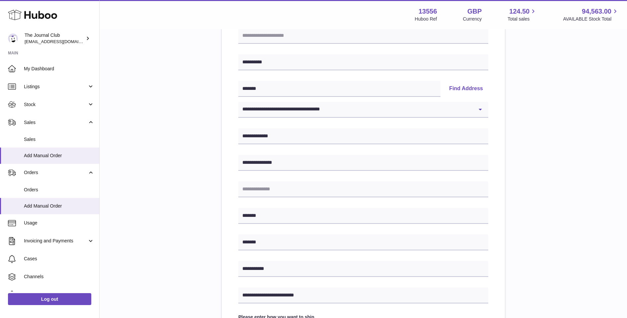
click at [478, 136] on div "**********" at bounding box center [363, 209] width 506 height 483
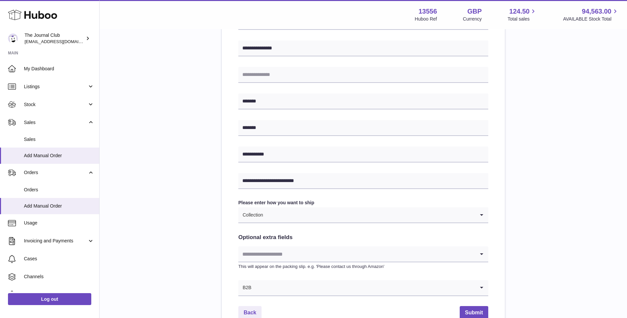
scroll to position [268, 0]
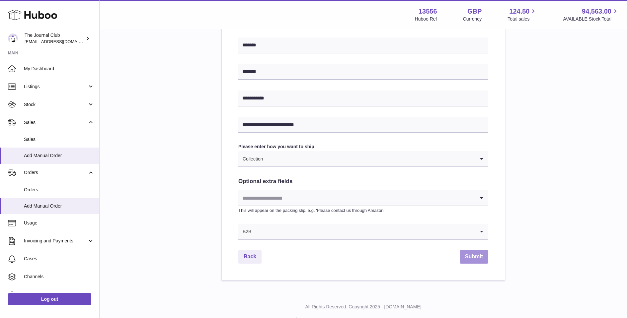
click at [475, 243] on button "Submit" at bounding box center [474, 257] width 29 height 14
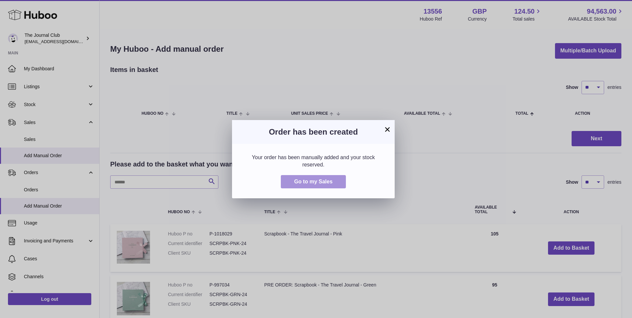
click at [315, 182] on span "Go to my Sales" at bounding box center [313, 182] width 38 height 6
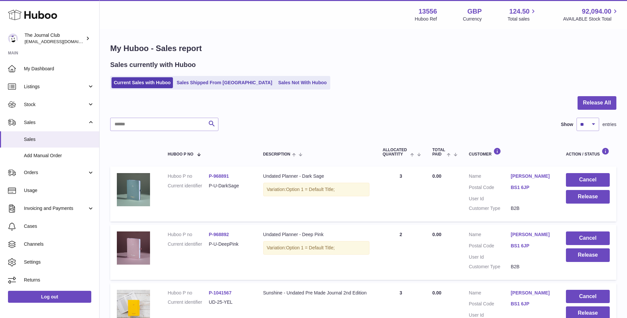
click at [523, 176] on link "[PERSON_NAME]" at bounding box center [532, 176] width 42 height 6
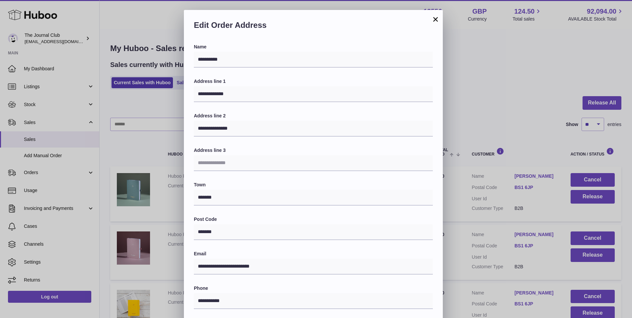
click at [432, 21] on button "×" at bounding box center [435, 19] width 8 height 8
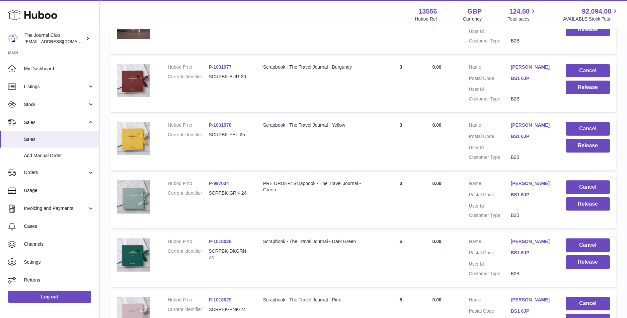
scroll to position [487, 0]
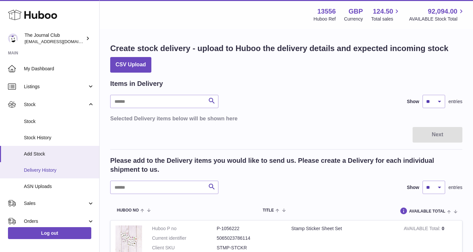
click at [44, 171] on span "Delivery History" at bounding box center [59, 170] width 70 height 6
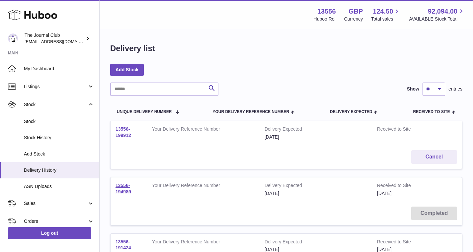
click at [125, 134] on link "13556-199912" at bounding box center [123, 132] width 16 height 12
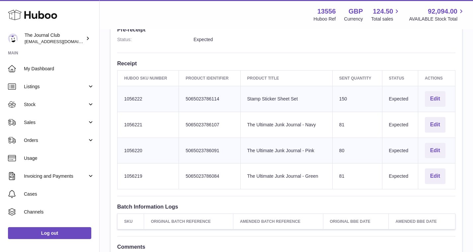
scroll to position [195, 0]
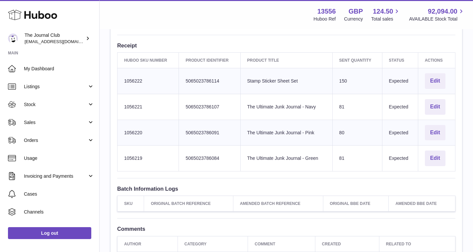
click at [211, 77] on td "Client Identifier 5065023786114" at bounding box center [209, 81] width 61 height 26
drag, startPoint x: 185, startPoint y: 78, endPoint x: 221, endPoint y: 80, distance: 36.9
click at [221, 80] on td "Client Identifier 5065023786114" at bounding box center [209, 81] width 61 height 26
copy td "5065023786114"
drag, startPoint x: 124, startPoint y: 102, endPoint x: 147, endPoint y: 103, distance: 23.6
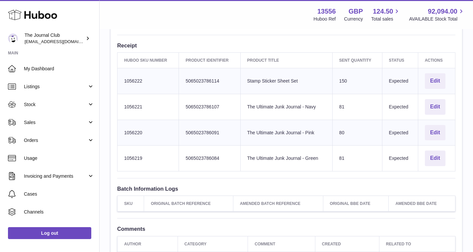
click at [147, 103] on td "Huboo SKU Number 1056221" at bounding box center [147, 107] width 61 height 26
click at [212, 113] on td "Client Identifier 5065023786107" at bounding box center [209, 107] width 61 height 26
drag, startPoint x: 186, startPoint y: 104, endPoint x: 225, endPoint y: 104, distance: 39.2
click at [225, 104] on td "Client Identifier 5065023786107" at bounding box center [209, 107] width 61 height 26
copy td "5065023786107"
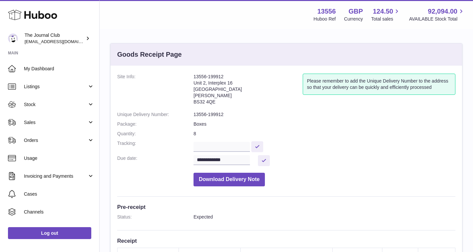
scroll to position [274, 0]
